Goal: Task Accomplishment & Management: Use online tool/utility

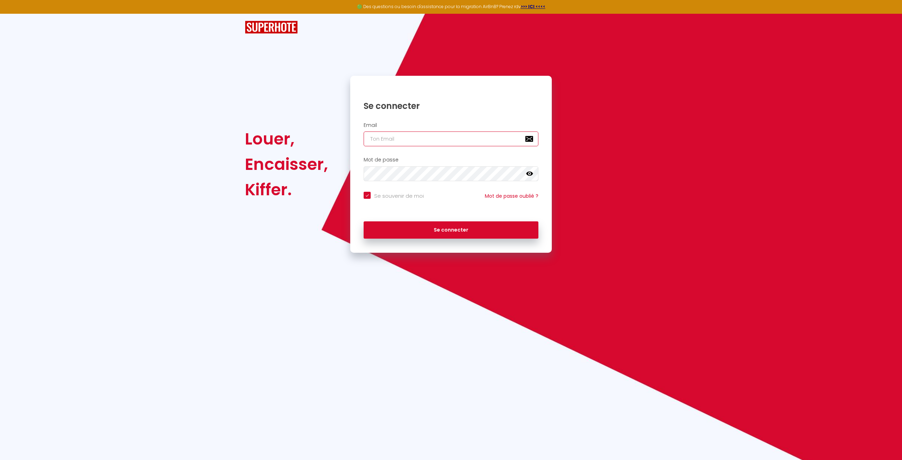
type input "[PERSON_NAME][EMAIL_ADDRESS][DOMAIN_NAME]"
checkbox input "true"
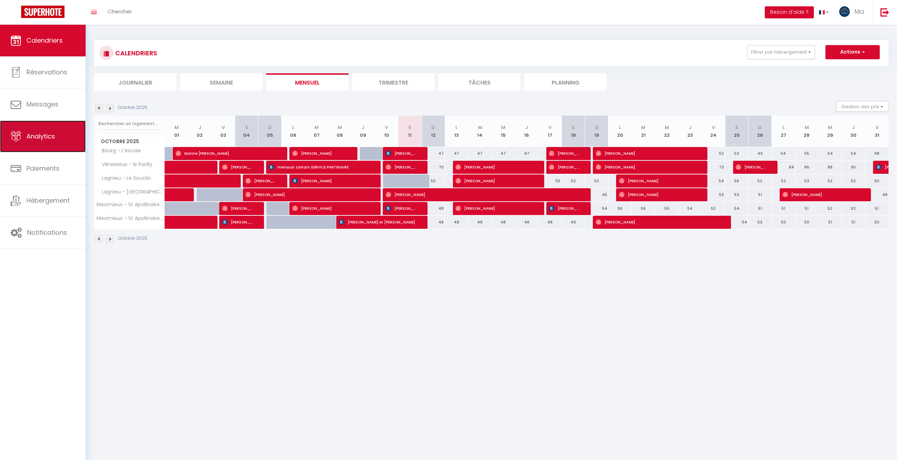
click at [56, 140] on link "Analytics" at bounding box center [43, 137] width 86 height 32
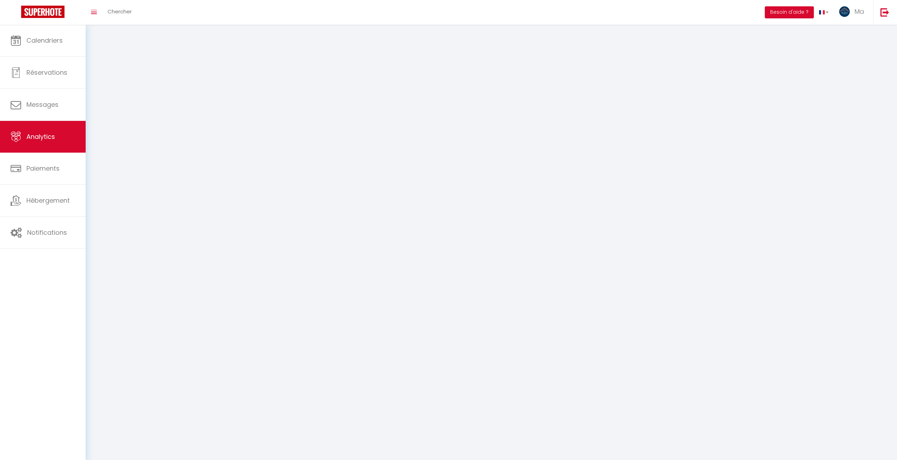
select select "2025"
select select "10"
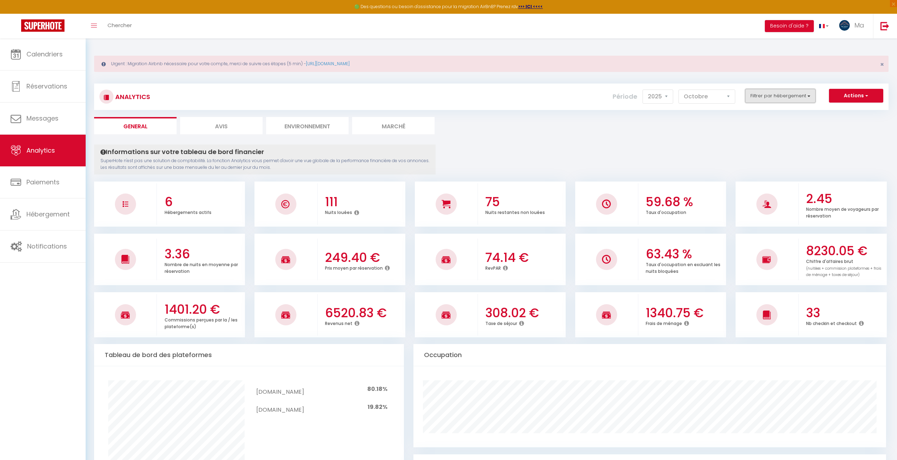
click at [797, 96] on button "Filtrer par hébergement" at bounding box center [780, 96] width 70 height 14
click at [684, 117] on ul "General Avis Environnement Marché" at bounding box center [491, 125] width 794 height 17
click at [841, 98] on button "Actions" at bounding box center [856, 96] width 54 height 14
click at [860, 114] on link "Génération SuperConciergerie" at bounding box center [838, 110] width 89 height 9
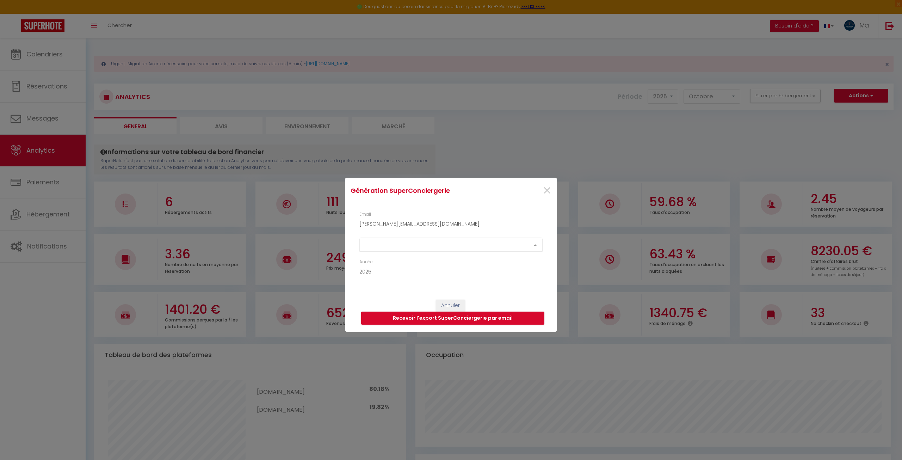
click at [447, 248] on div "Select option" at bounding box center [451, 245] width 183 height 14
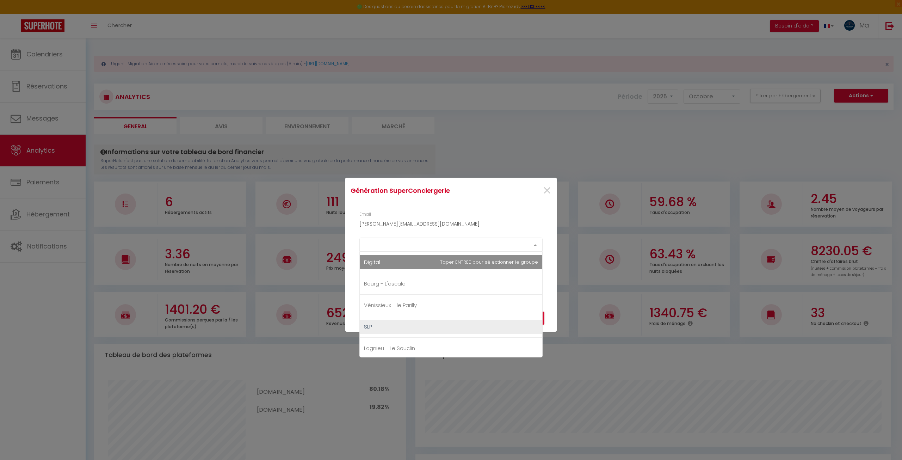
click at [388, 267] on span "Digital" at bounding box center [451, 262] width 183 height 14
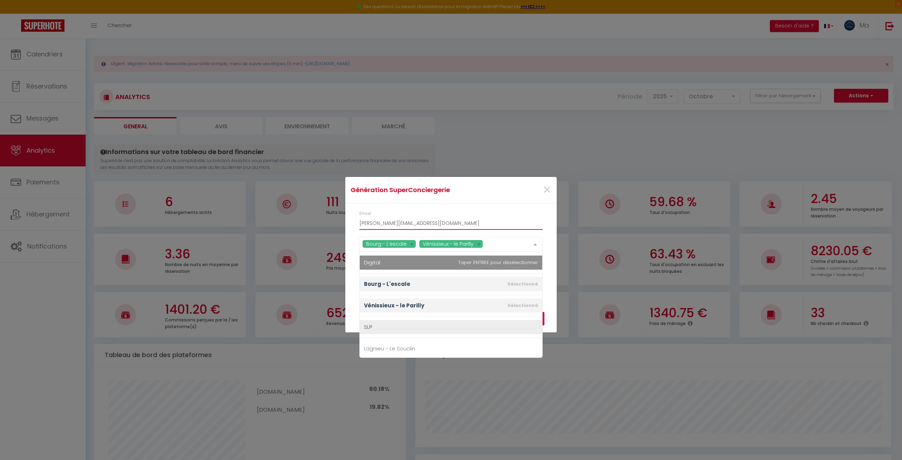
click at [472, 221] on input "[PERSON_NAME][EMAIL_ADDRESS][DOMAIN_NAME]" at bounding box center [451, 223] width 183 height 13
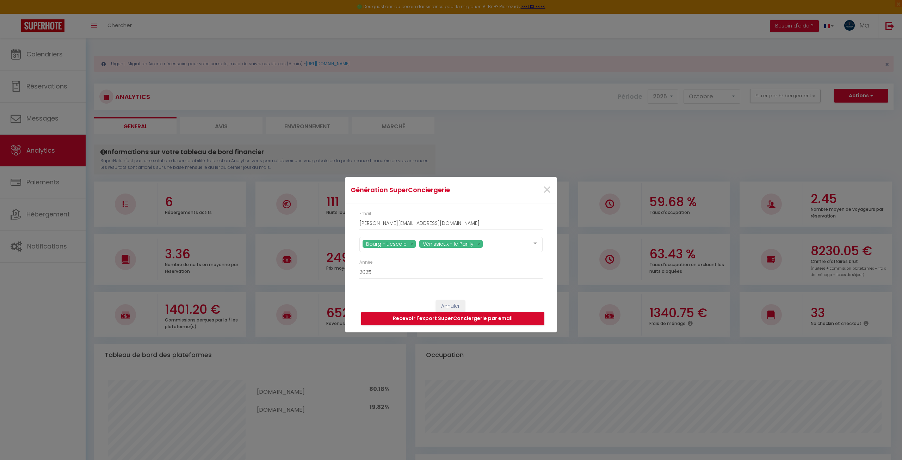
click at [554, 268] on div "Email [EMAIL_ADDRESS][DOMAIN_NAME] [PERSON_NAME] - L'escale Vénissieux - [GEOGR…" at bounding box center [450, 248] width 211 height 90
click at [486, 317] on button "Recevoir l'export SuperConciergerie par email" at bounding box center [452, 318] width 183 height 13
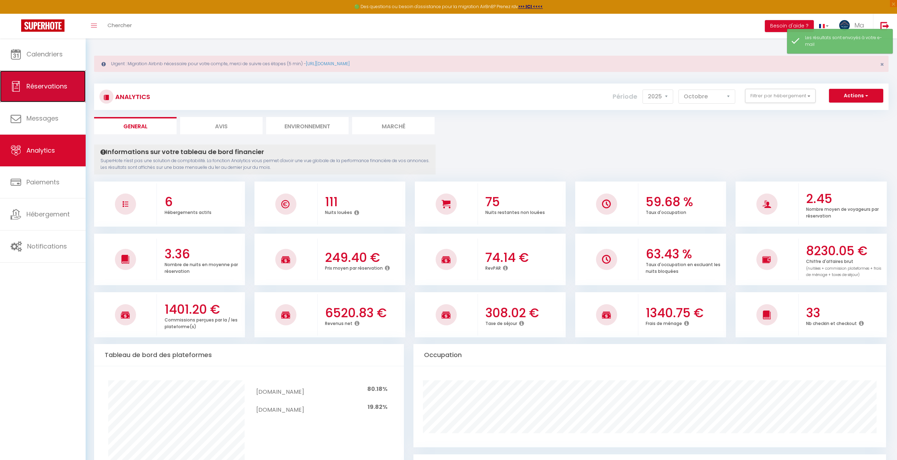
click at [24, 94] on link "Réservations" at bounding box center [43, 86] width 86 height 32
select select "not_cancelled"
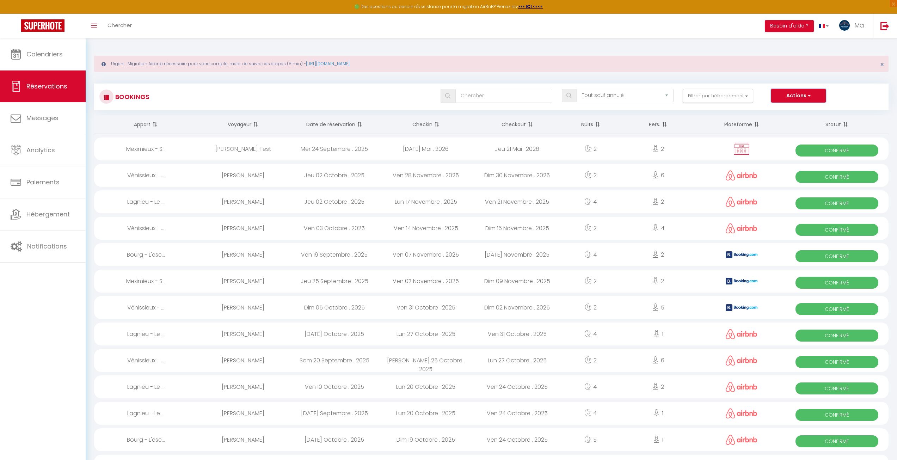
click at [800, 94] on button "Actions" at bounding box center [798, 96] width 54 height 14
click at [794, 116] on link "Exporter les réservations" at bounding box center [787, 120] width 75 height 9
type input "[PERSON_NAME][EMAIL_ADDRESS][DOMAIN_NAME]"
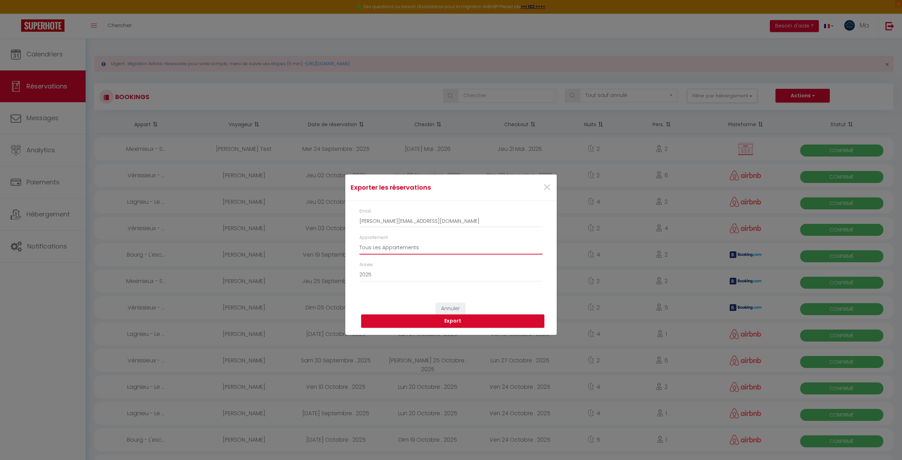
click at [425, 246] on select "Tous Les Appartements [PERSON_NAME][GEOGRAPHIC_DATA] Vénissieux - le Parilly [G…" at bounding box center [451, 247] width 183 height 13
click at [463, 318] on button "Export" at bounding box center [452, 320] width 183 height 13
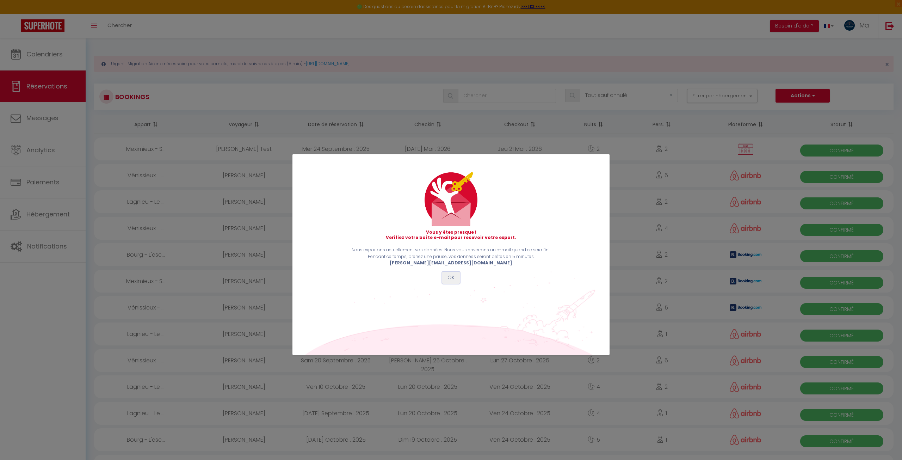
click at [446, 282] on button "OK" at bounding box center [451, 278] width 18 height 12
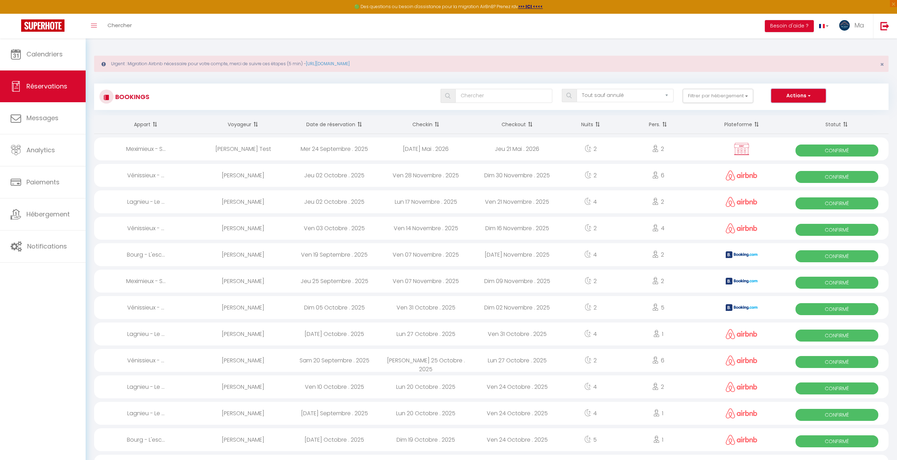
click at [811, 95] on button "Actions" at bounding box center [798, 96] width 54 height 14
click at [796, 121] on link "Exporter les réservations" at bounding box center [787, 120] width 75 height 9
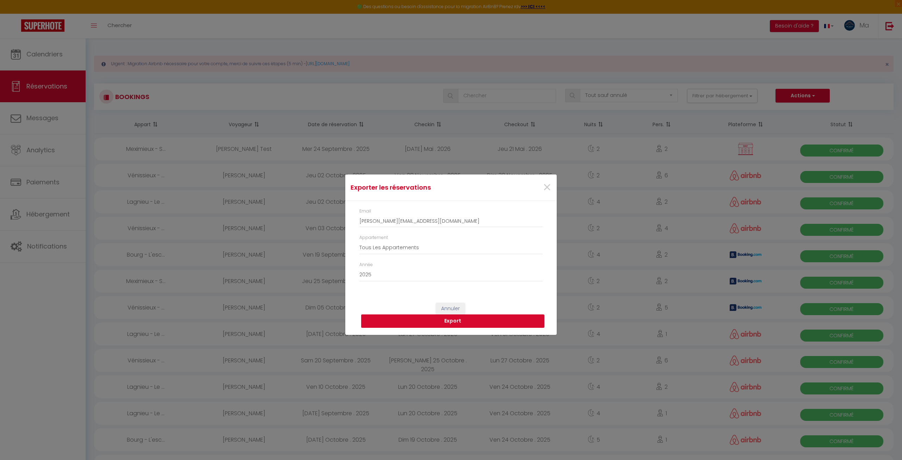
click at [457, 320] on button "Export" at bounding box center [452, 320] width 183 height 13
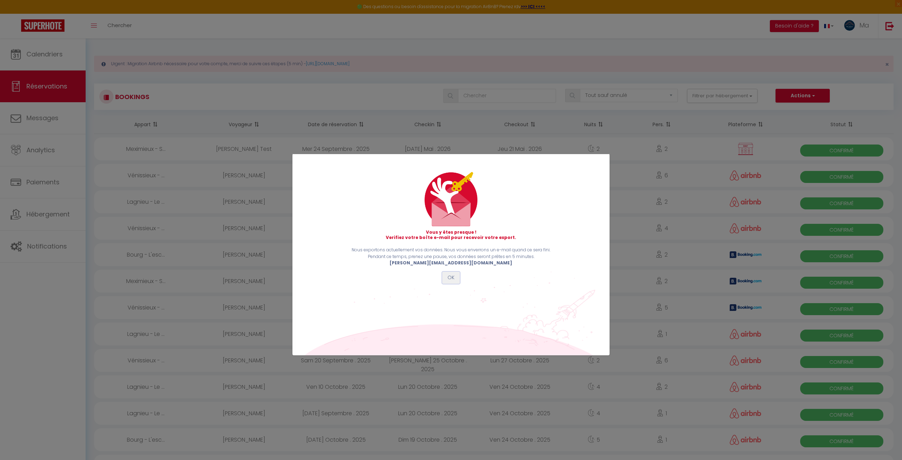
click at [453, 279] on button "OK" at bounding box center [451, 278] width 18 height 12
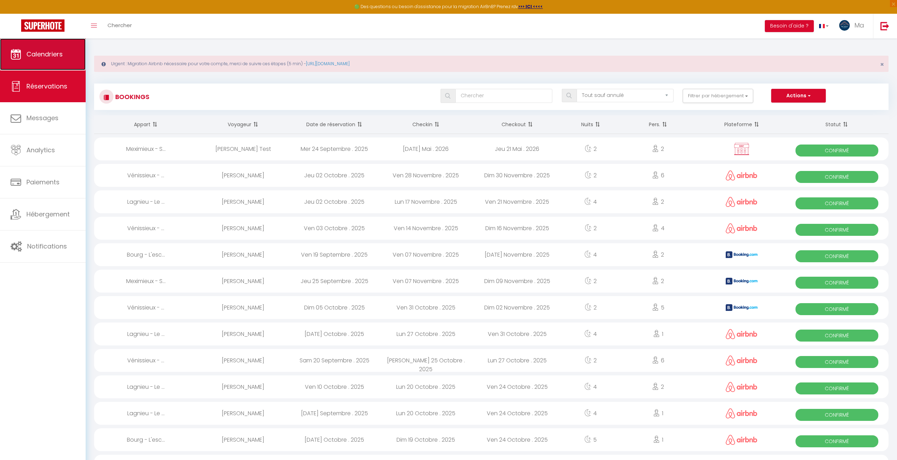
click at [50, 62] on link "Calendriers" at bounding box center [43, 54] width 86 height 32
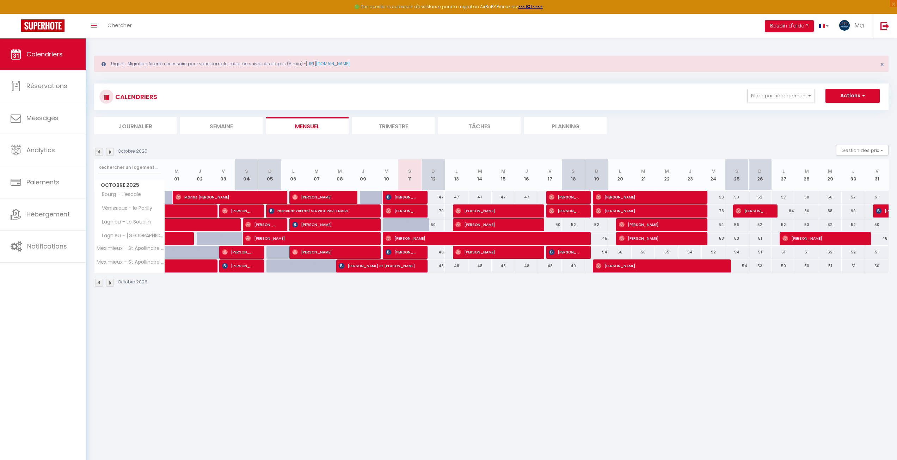
click at [102, 152] on img at bounding box center [99, 152] width 8 height 8
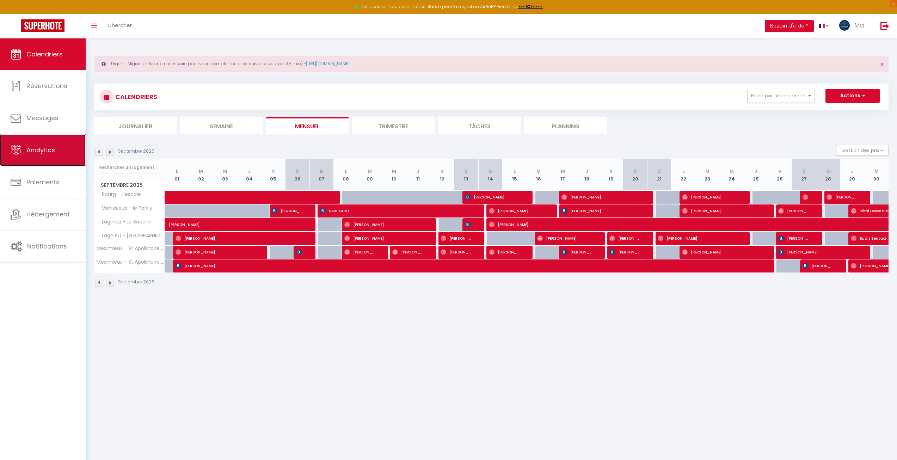
click at [46, 159] on link "Analytics" at bounding box center [43, 150] width 86 height 32
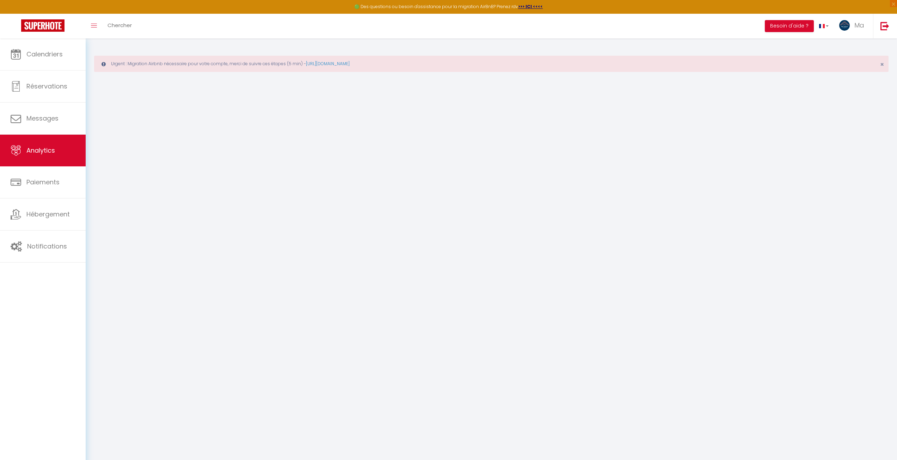
select select "2025"
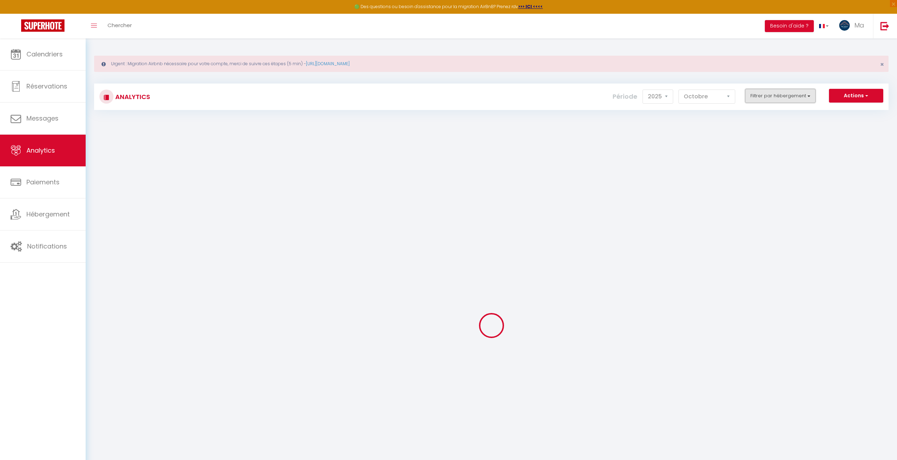
click at [768, 97] on button "Filtrer par hébergement" at bounding box center [780, 96] width 70 height 14
click at [705, 100] on select "[PERSON_NAME] Mars [PERSON_NAME] Juin Juillet Août Septembre Octobre Novembre D…" at bounding box center [706, 97] width 57 height 14
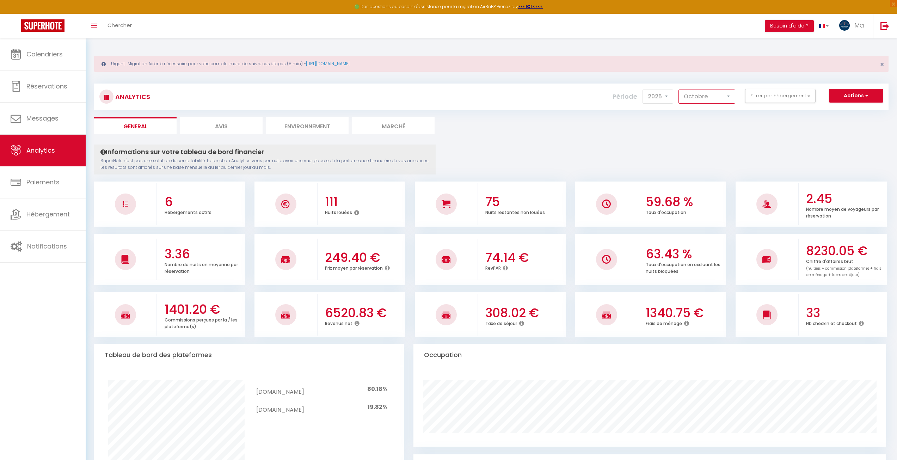
select select "9"
click at [679, 90] on select "[PERSON_NAME] Mars [PERSON_NAME] Juin Juillet Août Septembre Octobre Novembre D…" at bounding box center [706, 97] width 57 height 14
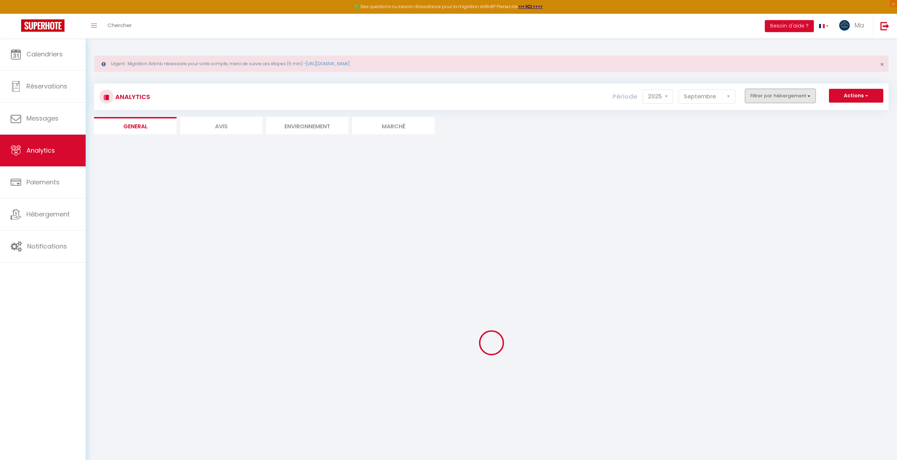
click at [765, 96] on button "Filtrer par hébergement" at bounding box center [780, 96] width 70 height 14
checkbox input "false"
checkbox L\'escale "false"
checkbox Parilly "false"
checkbox input "false"
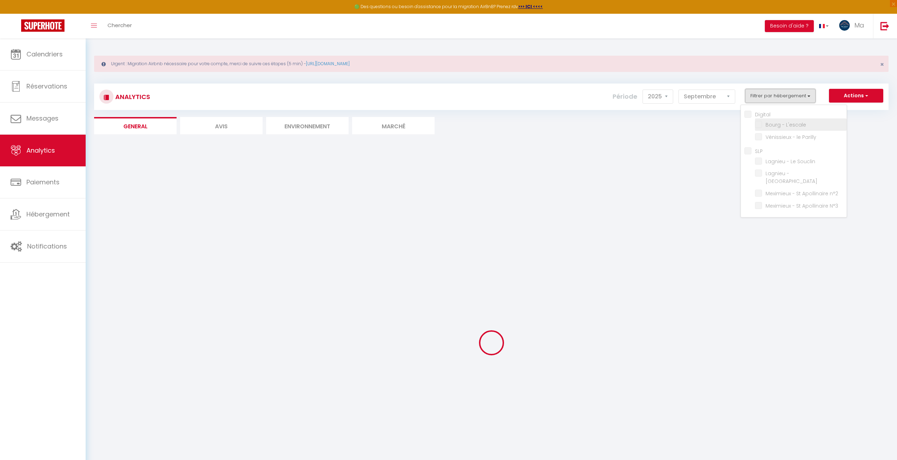
checkbox Souclin "false"
checkbox Central "false"
checkbox n°2 "false"
checkbox N°3 "false"
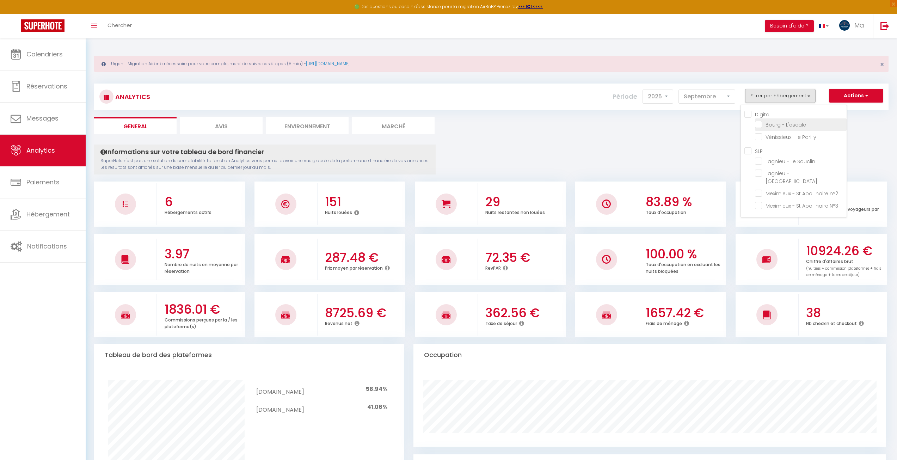
click at [758, 127] on L\'escale "checkbox" at bounding box center [801, 124] width 92 height 7
checkbox L\'escale "true"
checkbox Parilly "false"
checkbox Souclin "false"
checkbox Central "false"
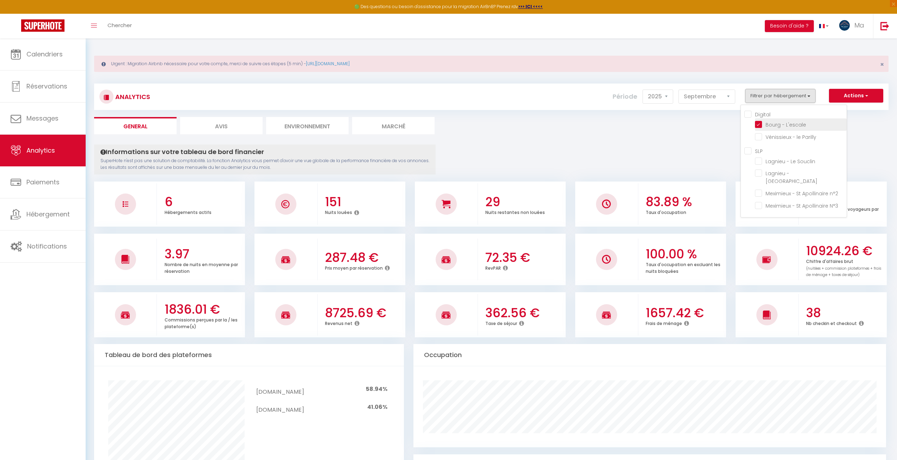
checkbox n°2 "false"
checkbox N°3 "false"
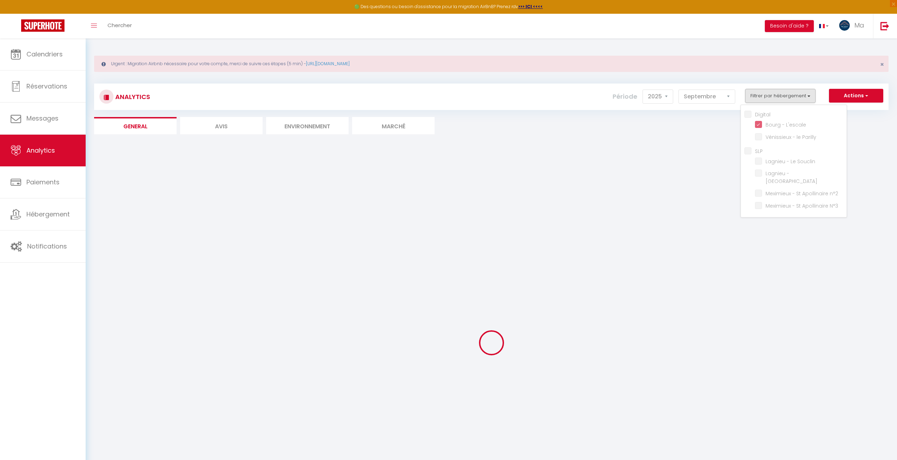
checkbox Parilly "false"
checkbox Souclin "false"
checkbox Central "false"
checkbox n°2 "false"
checkbox N°3 "false"
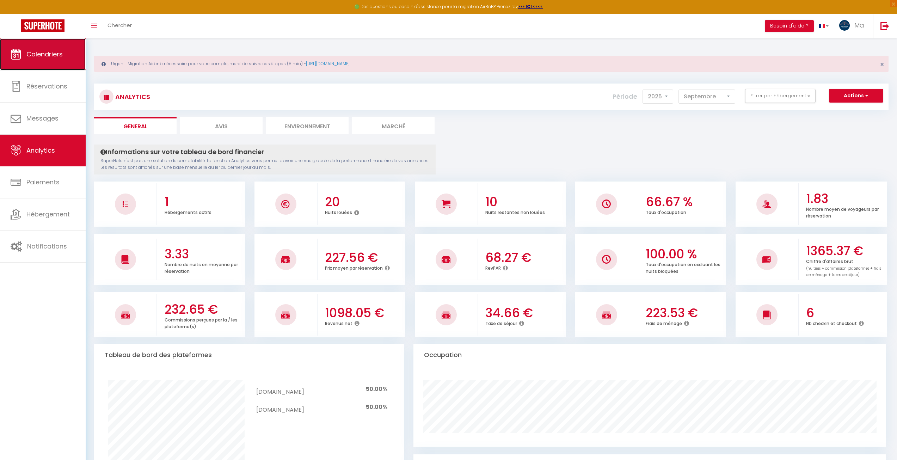
click at [44, 61] on link "Calendriers" at bounding box center [43, 54] width 86 height 32
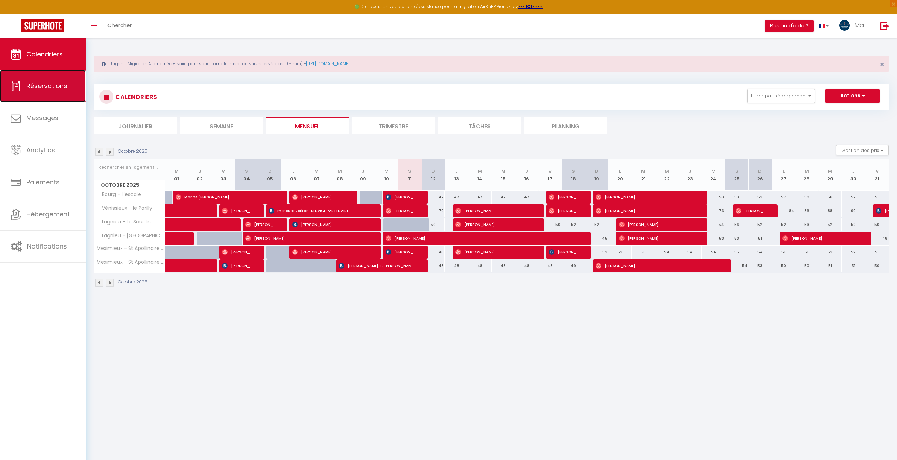
click at [48, 96] on link "Réservations" at bounding box center [43, 86] width 86 height 32
select select "not_cancelled"
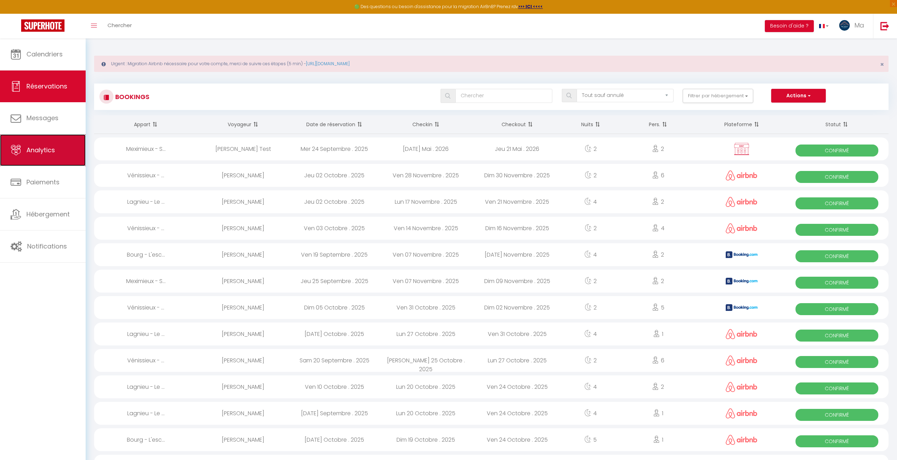
click at [50, 159] on link "Analytics" at bounding box center [43, 150] width 86 height 32
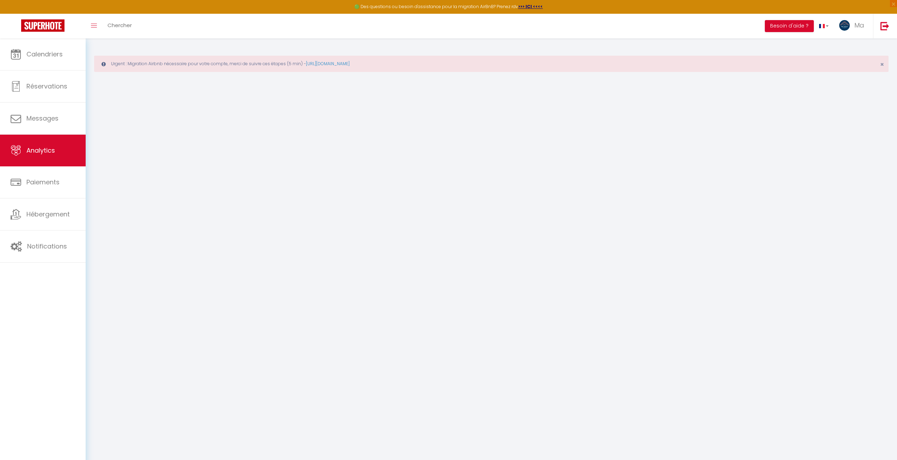
select select "2025"
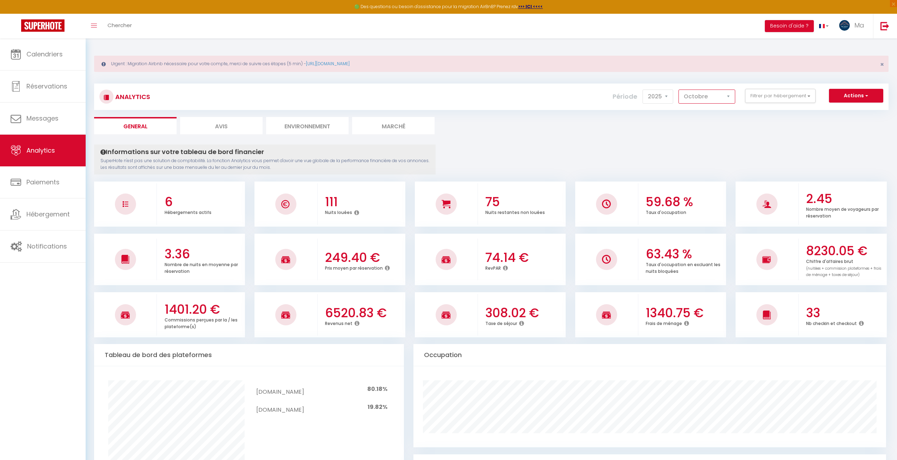
click at [720, 92] on select "[PERSON_NAME] Mars [PERSON_NAME] Juin Juillet Août Septembre Octobre Novembre D…" at bounding box center [706, 97] width 57 height 14
click at [679, 90] on select "[PERSON_NAME] Mars [PERSON_NAME] Juin Juillet Août Septembre Octobre Novembre D…" at bounding box center [706, 97] width 57 height 14
click at [706, 98] on select "[PERSON_NAME] Mars [PERSON_NAME] Juin Juillet Août Septembre Octobre Novembre D…" at bounding box center [706, 97] width 57 height 14
select select "9"
click at [679, 90] on select "[PERSON_NAME] Mars [PERSON_NAME] Juin Juillet Août Septembre Octobre Novembre D…" at bounding box center [706, 97] width 57 height 14
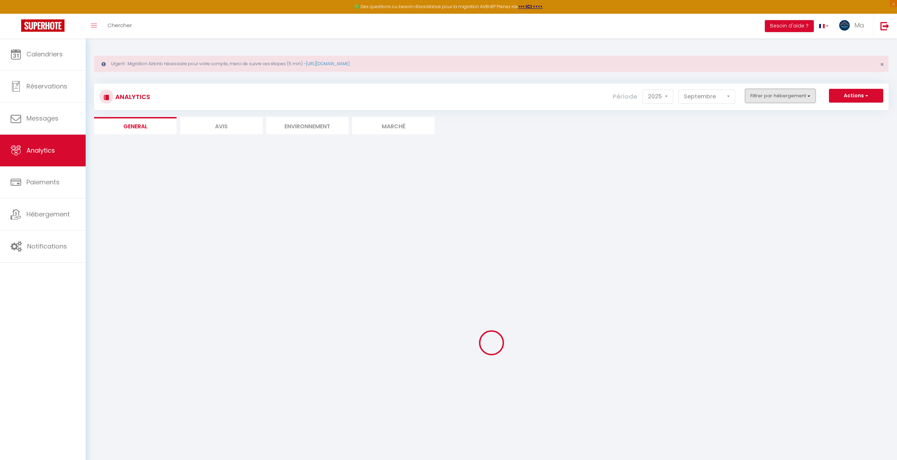
click at [760, 96] on button "Filtrer par hébergement" at bounding box center [780, 96] width 70 height 14
checkbox input "false"
checkbox L\'escale "false"
checkbox Parilly "false"
checkbox input "false"
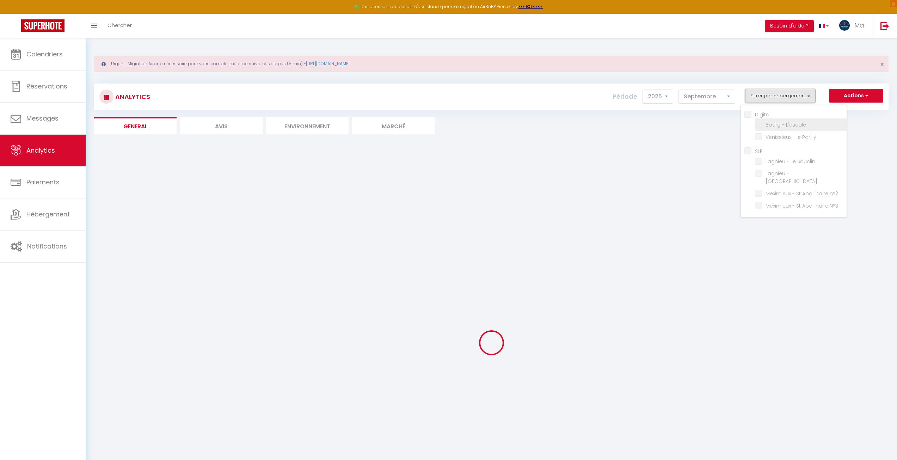
checkbox Souclin "false"
checkbox Central "false"
checkbox n°2 "false"
checkbox N°3 "false"
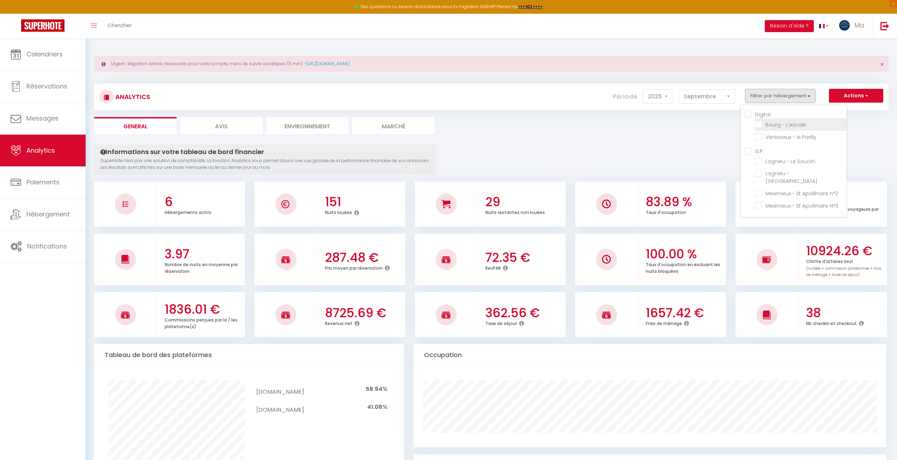
click at [788, 126] on L\'escale "checkbox" at bounding box center [801, 124] width 92 height 7
checkbox L\'escale "true"
checkbox Parilly "false"
checkbox Souclin "false"
checkbox Central "false"
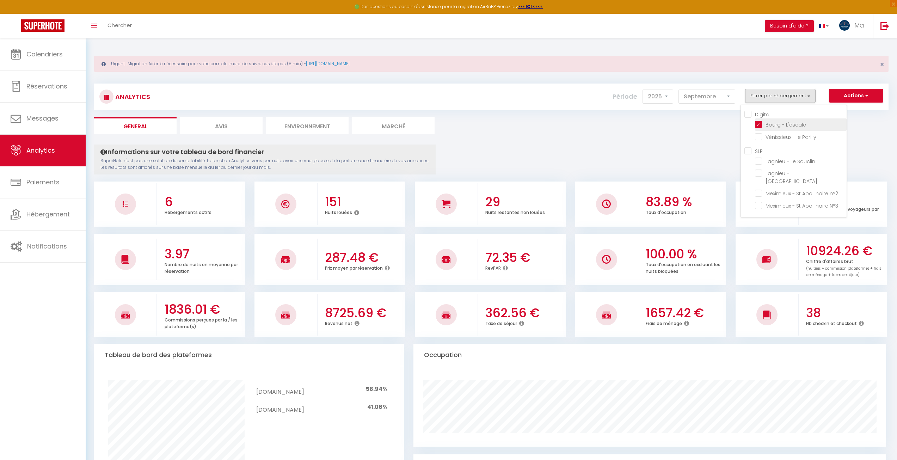
checkbox n°2 "false"
checkbox N°3 "false"
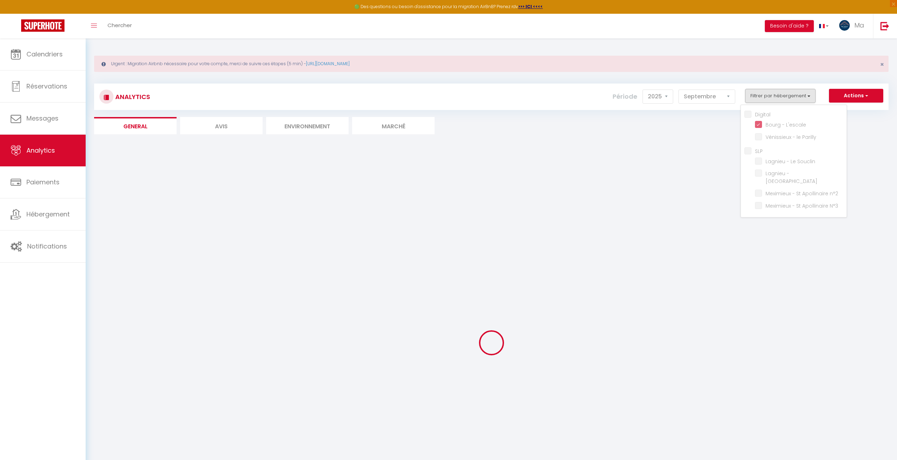
checkbox Parilly "false"
checkbox Souclin "false"
checkbox Central "false"
checkbox n°2 "false"
checkbox N°3 "false"
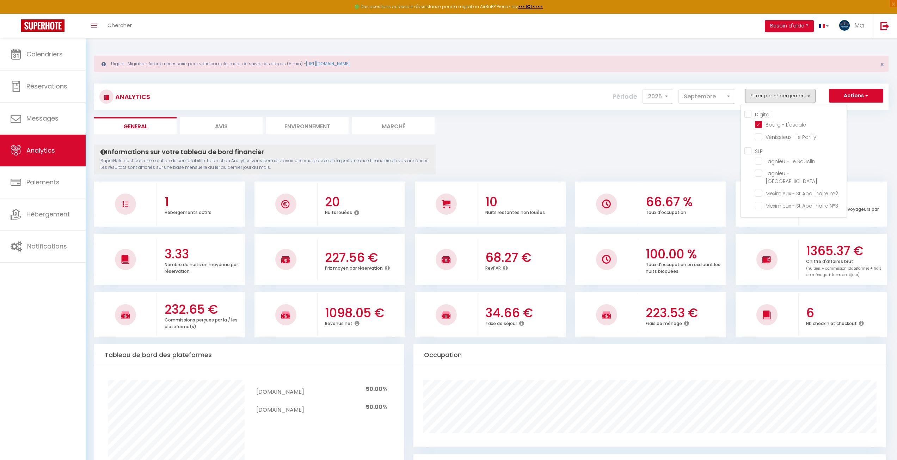
click at [796, 98] on button "Filtrer par hébergement" at bounding box center [780, 96] width 70 height 14
click at [784, 137] on Parilly "checkbox" at bounding box center [801, 136] width 92 height 7
checkbox Parilly "true"
checkbox input "true"
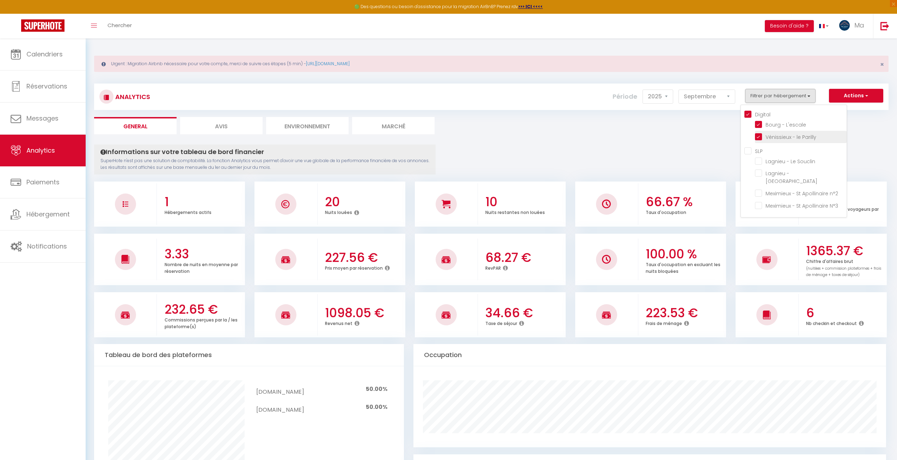
checkbox Souclin "false"
checkbox Central "false"
checkbox n°2 "false"
checkbox N°3 "false"
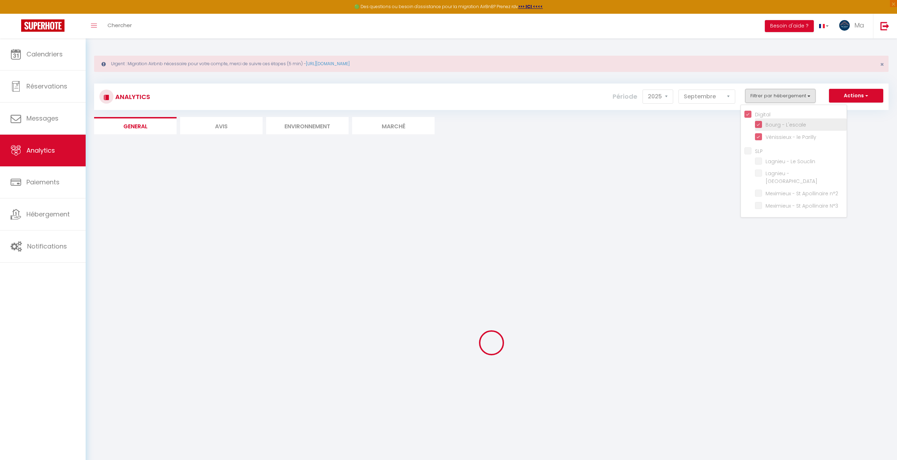
checkbox Souclin "false"
checkbox Central "false"
checkbox n°2 "false"
checkbox N°3 "false"
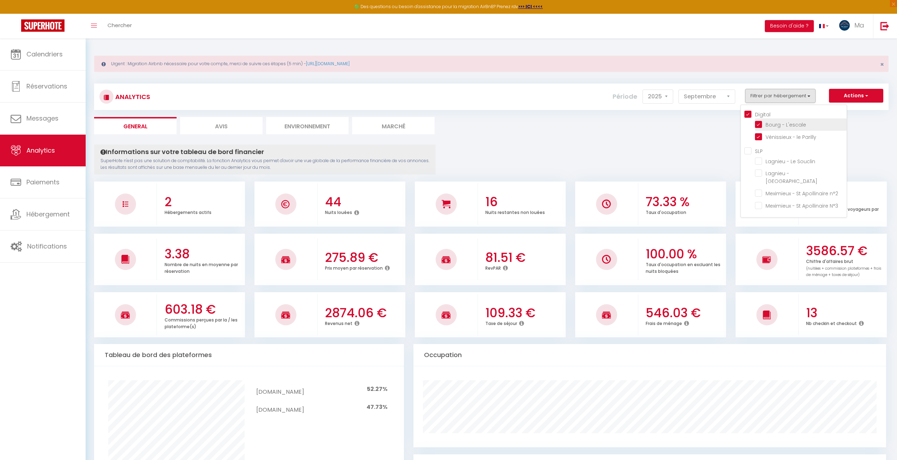
click at [766, 126] on L\'escale "checkbox" at bounding box center [801, 124] width 92 height 7
checkbox L\'escale "false"
checkbox input "false"
checkbox Souclin "false"
checkbox Central "false"
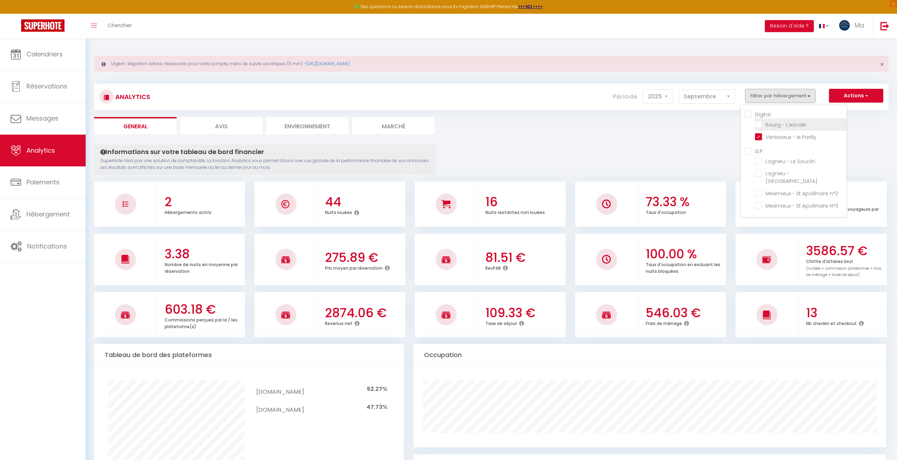
checkbox n°2 "false"
checkbox N°3 "false"
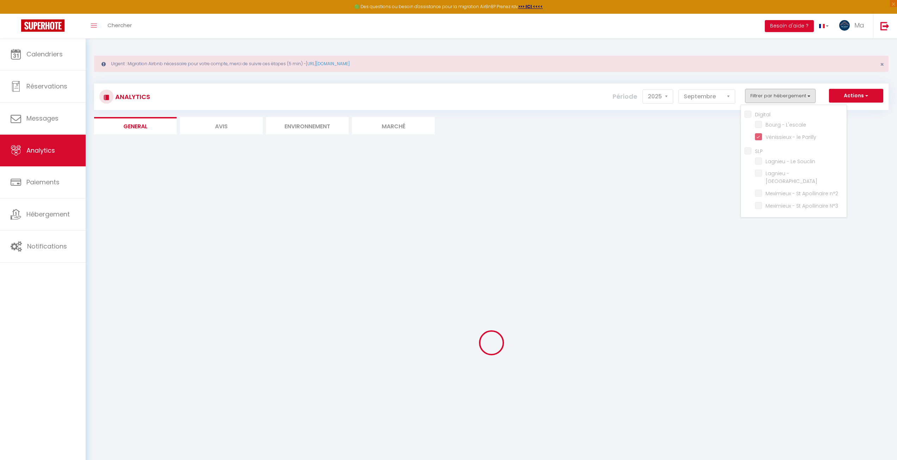
checkbox Souclin "false"
checkbox Central "false"
checkbox n°2 "false"
checkbox N°3 "false"
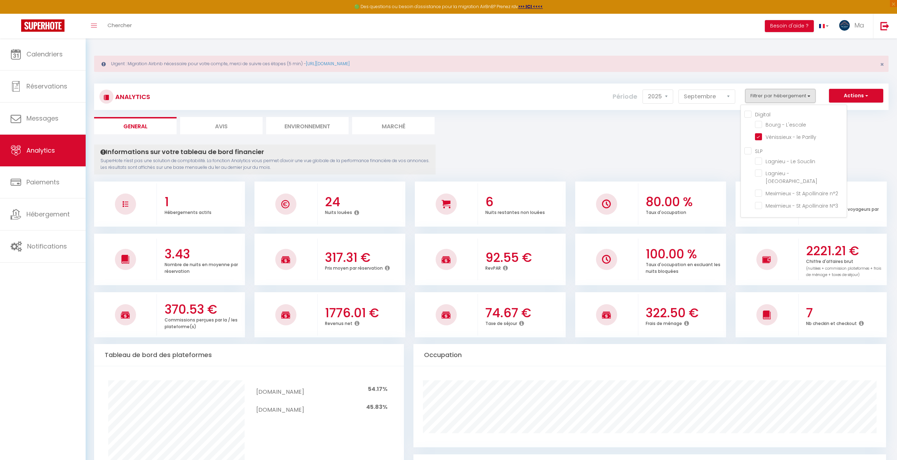
click at [786, 92] on button "Filtrer par hébergement" at bounding box center [780, 96] width 70 height 14
click at [772, 126] on L\'escale "checkbox" at bounding box center [801, 124] width 92 height 7
checkbox L\'escale "true"
checkbox input "true"
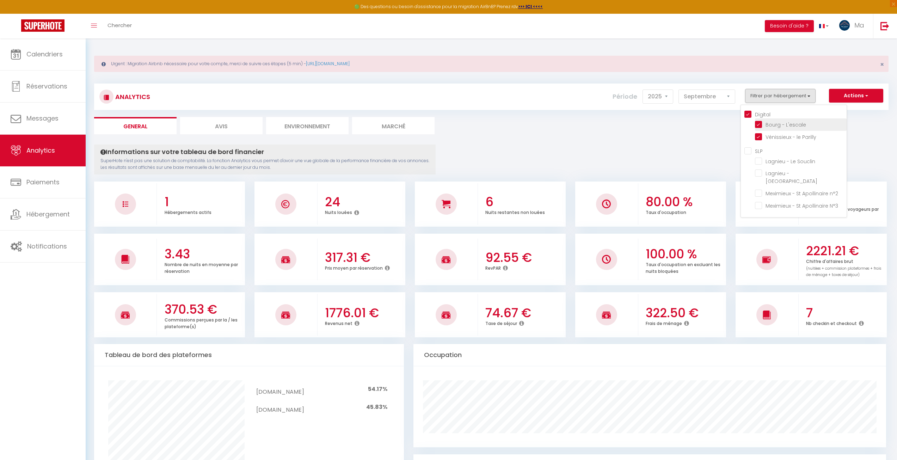
checkbox Souclin "false"
checkbox Central "false"
checkbox n°2 "false"
checkbox N°3 "false"
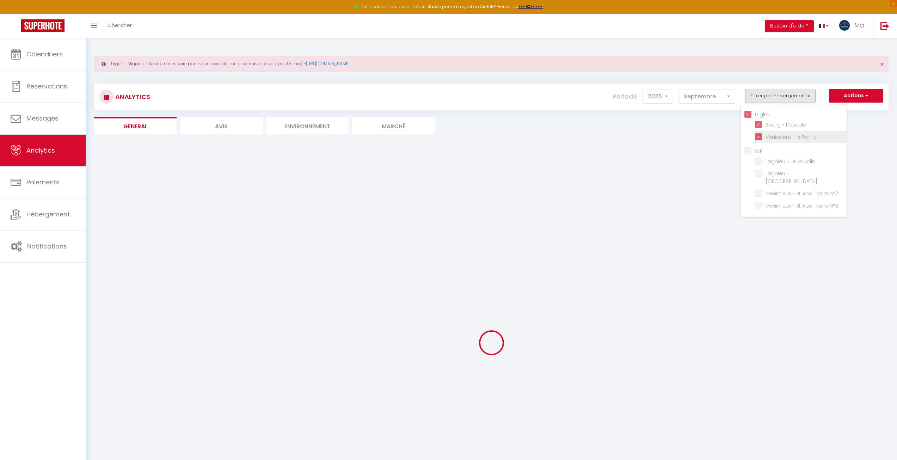
checkbox Souclin "false"
checkbox Central "false"
checkbox n°2 "false"
checkbox N°3 "false"
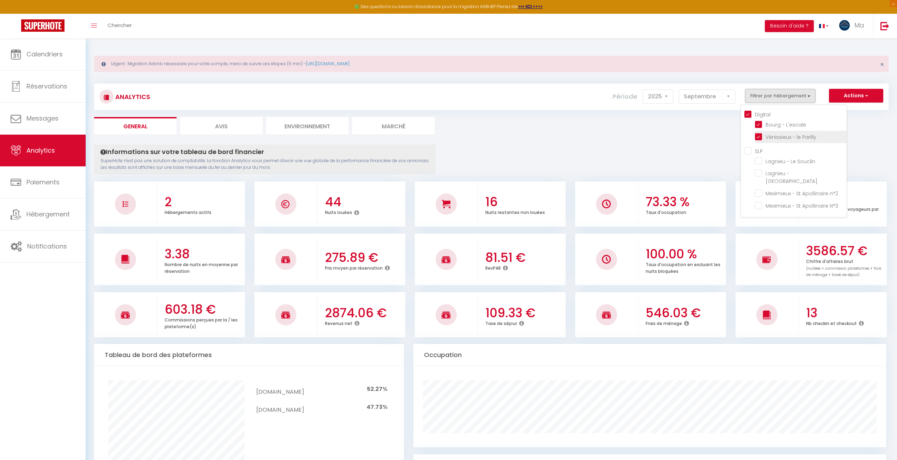
click at [773, 139] on Parilly "checkbox" at bounding box center [801, 136] width 92 height 7
checkbox Parilly "false"
checkbox input "false"
checkbox Souclin "false"
checkbox Central "false"
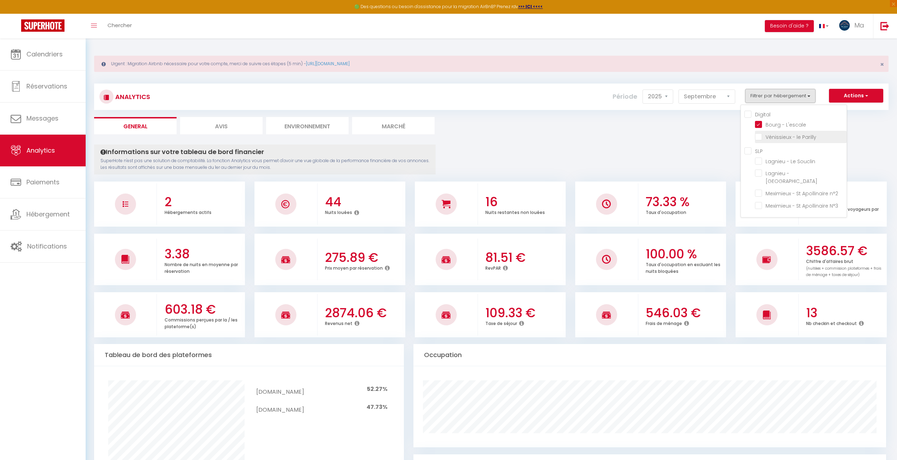
checkbox n°2 "false"
checkbox N°3 "false"
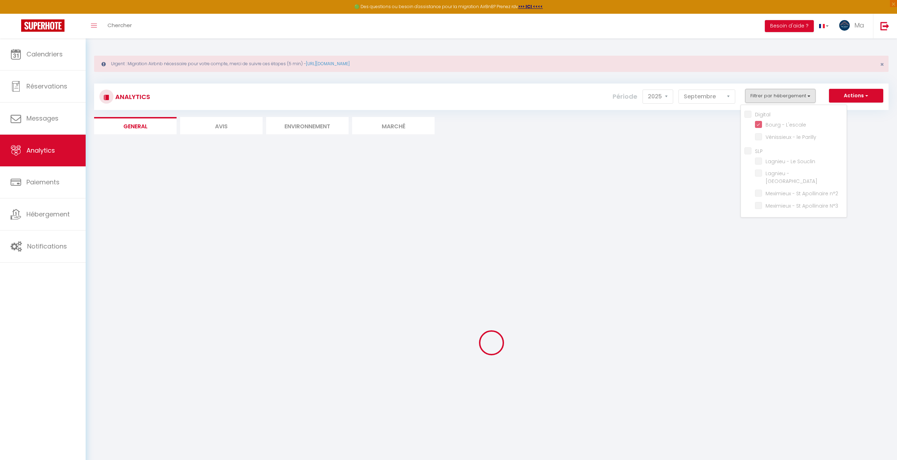
checkbox Souclin "false"
checkbox Central "false"
checkbox n°2 "false"
checkbox N°3 "false"
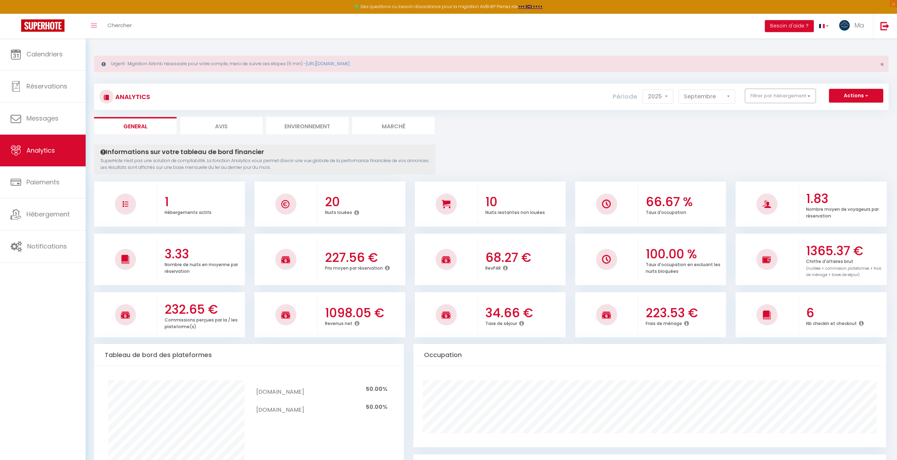
drag, startPoint x: 789, startPoint y: 96, endPoint x: 788, endPoint y: 110, distance: 14.9
click at [788, 94] on button "Filtrer par hébergement" at bounding box center [780, 96] width 70 height 14
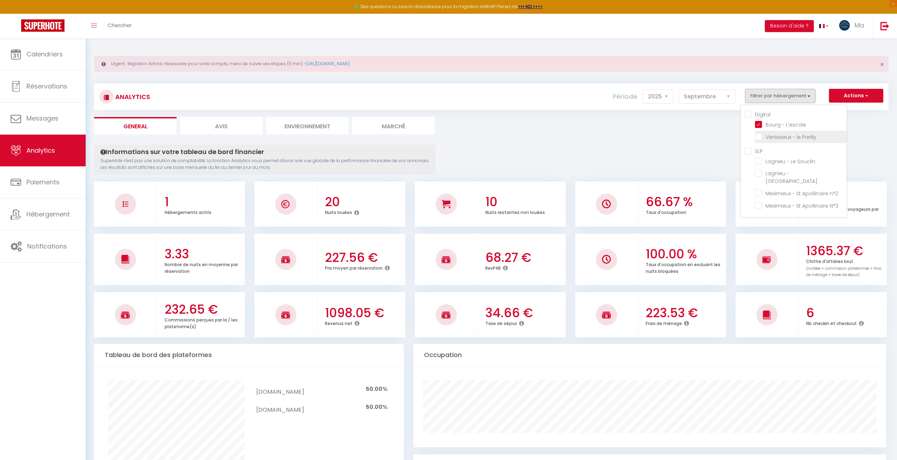
click at [784, 139] on Parilly "checkbox" at bounding box center [801, 136] width 92 height 7
checkbox Parilly "true"
checkbox input "true"
checkbox Souclin "false"
checkbox Central "false"
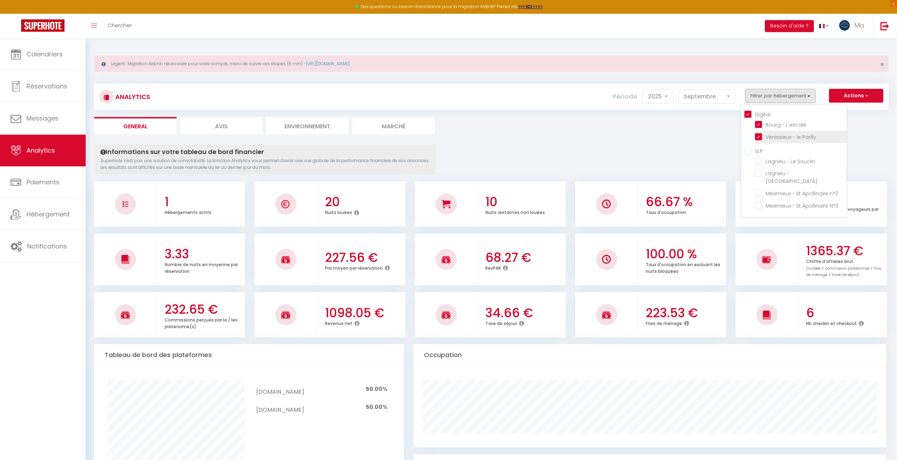
checkbox n°2 "false"
checkbox N°3 "false"
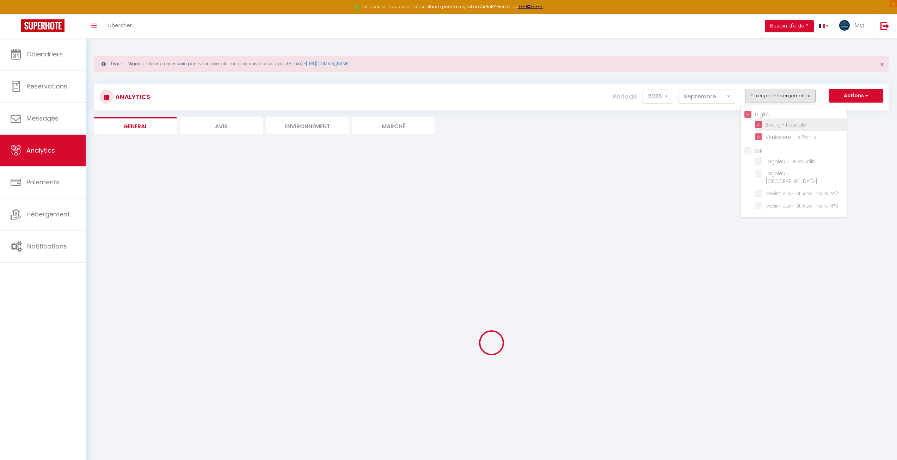
click at [781, 127] on L\'escale "checkbox" at bounding box center [801, 124] width 92 height 7
checkbox L\'escale "false"
checkbox Souclin "false"
checkbox Central "false"
checkbox n°2 "false"
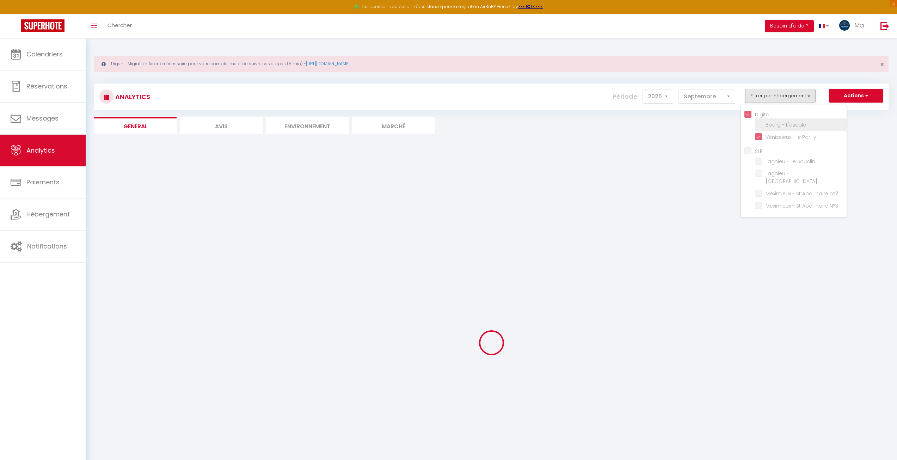
checkbox N°3 "false"
checkbox input "false"
checkbox Souclin "false"
checkbox Central "false"
checkbox n°2 "false"
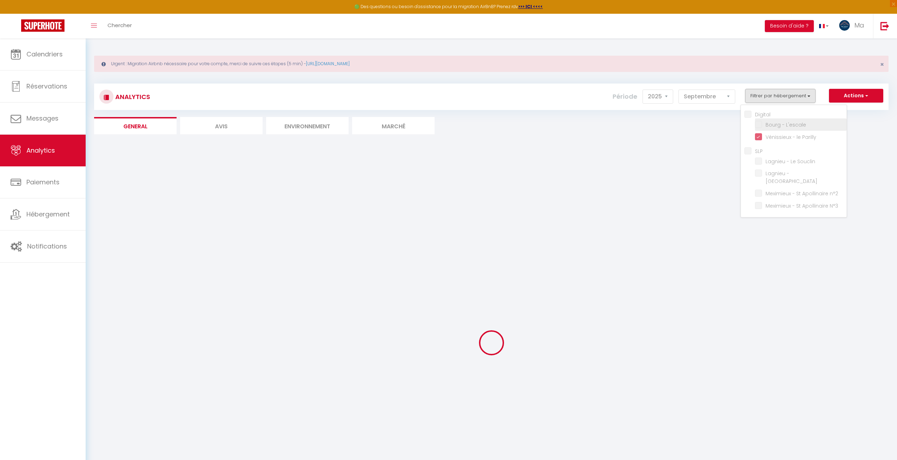
checkbox N°3 "false"
checkbox Souclin "false"
checkbox Central "false"
checkbox n°2 "false"
checkbox N°3 "false"
